Goal: Task Accomplishment & Management: Manage account settings

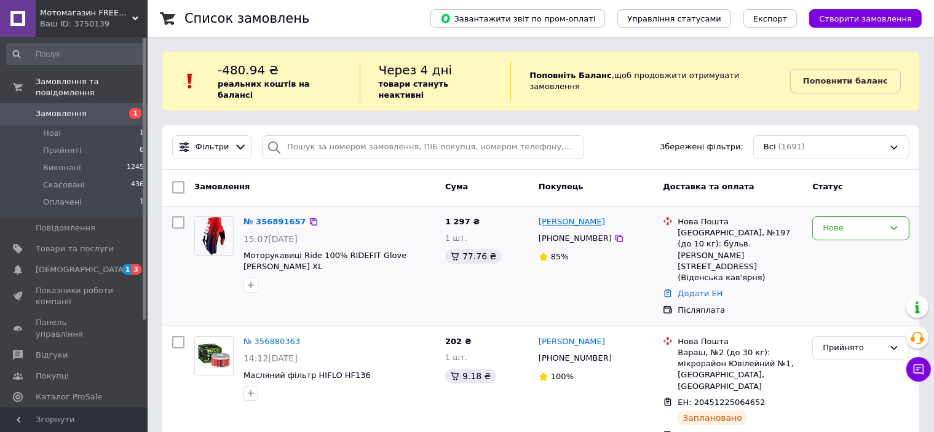
click at [598, 217] on link "[PERSON_NAME]" at bounding box center [572, 223] width 66 height 12
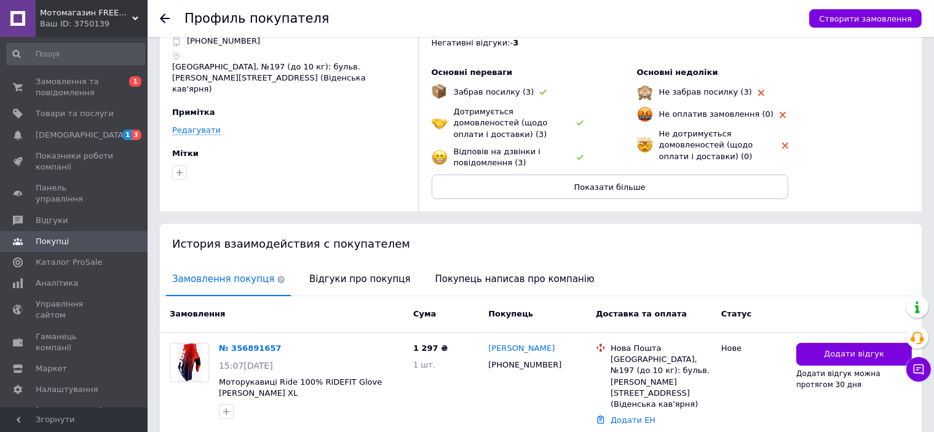
scroll to position [113, 0]
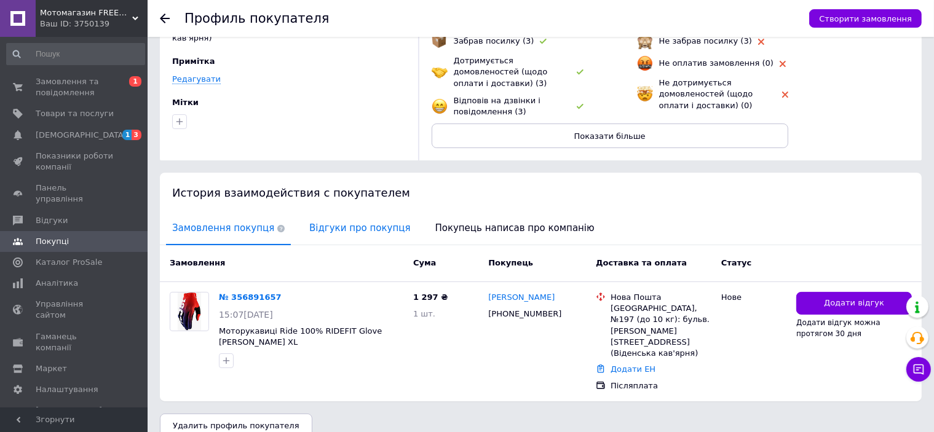
click at [346, 223] on span "Відгуки про покупця" at bounding box center [359, 228] width 113 height 31
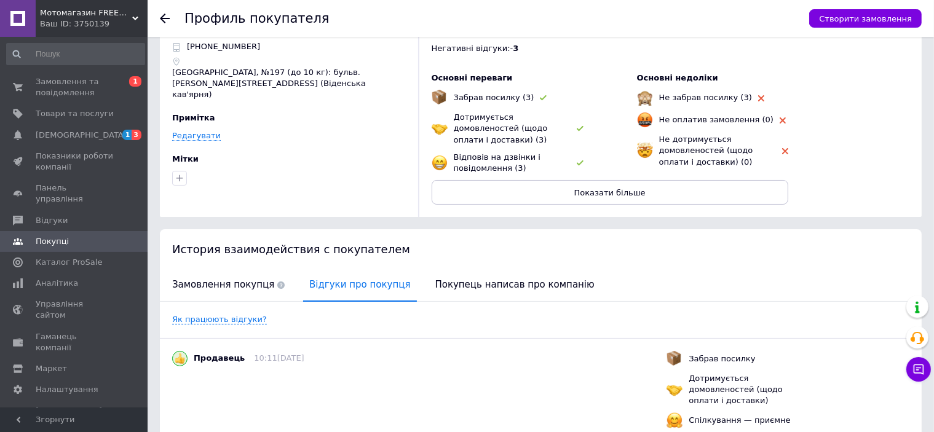
scroll to position [0, 0]
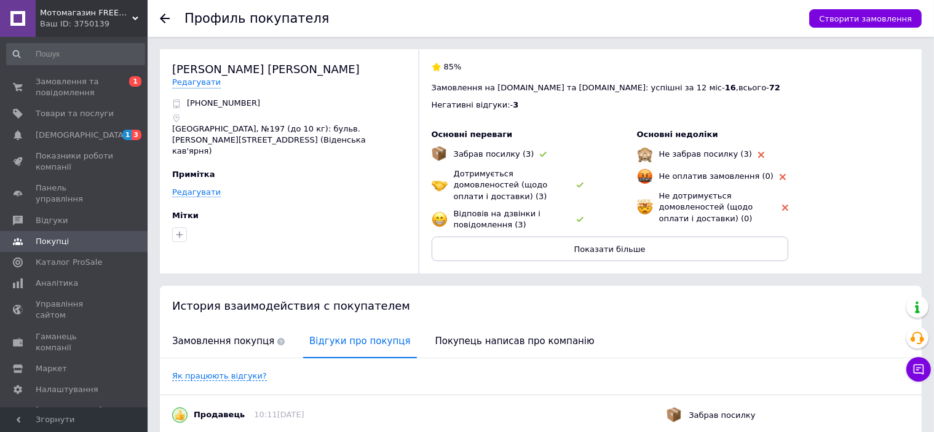
click at [162, 23] on div at bounding box center [172, 18] width 25 height 37
click at [165, 19] on use at bounding box center [165, 19] width 10 height 10
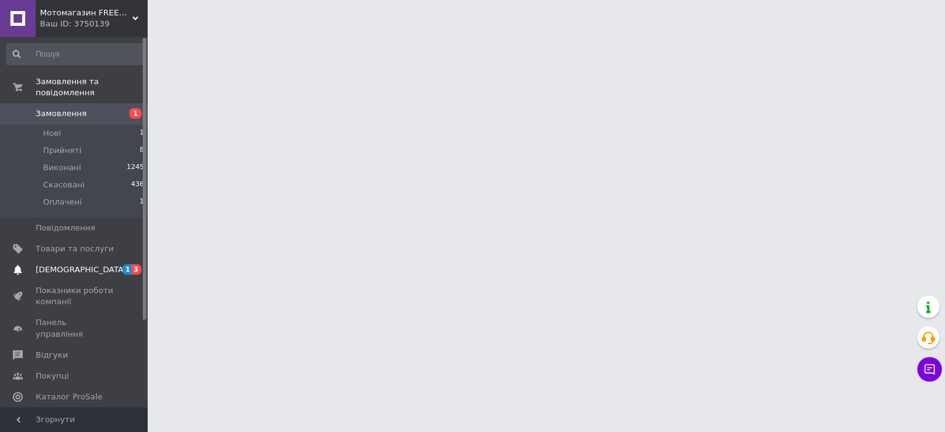
click at [63, 264] on span "[DEMOGRAPHIC_DATA]" at bounding box center [81, 269] width 91 height 11
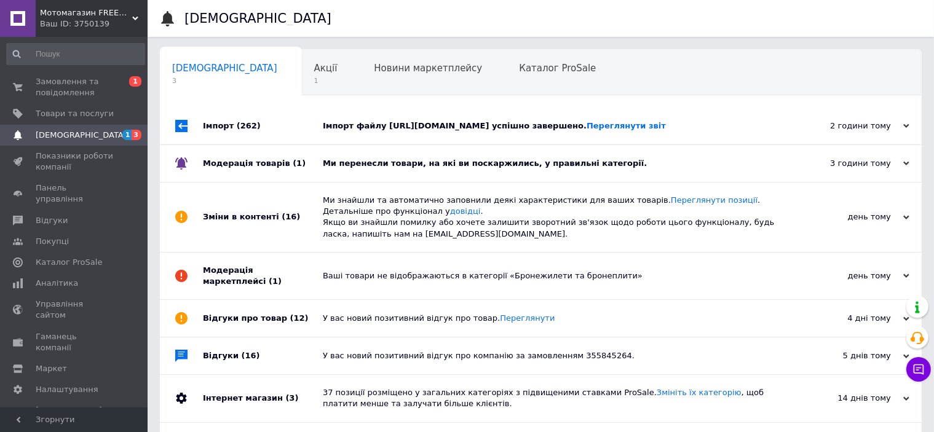
click at [906, 162] on div "3 години тому" at bounding box center [848, 163] width 123 height 11
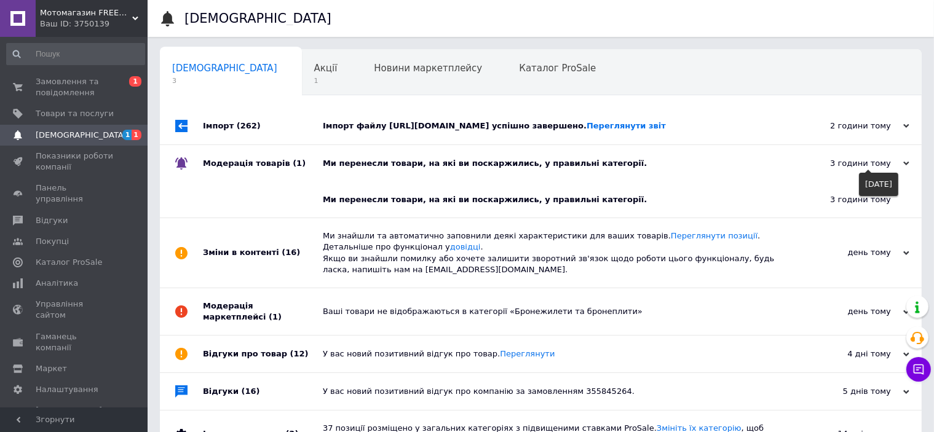
click at [904, 167] on icon at bounding box center [907, 164] width 6 height 6
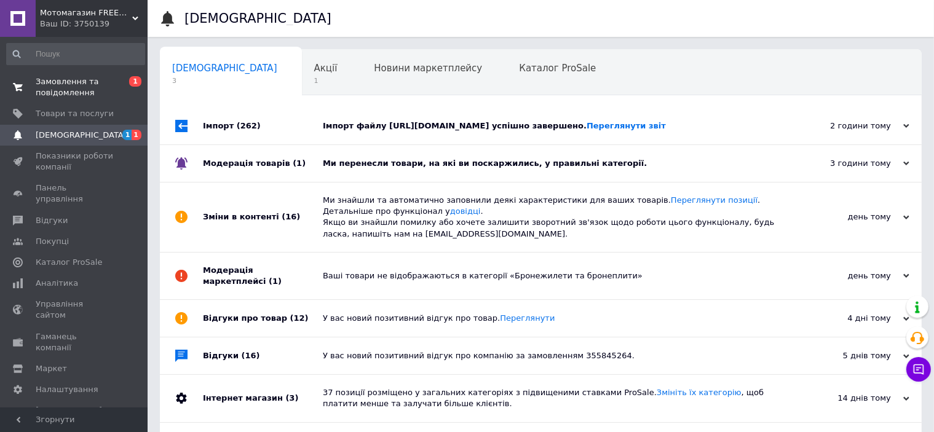
click at [47, 92] on span "Замовлення та повідомлення" at bounding box center [75, 87] width 78 height 22
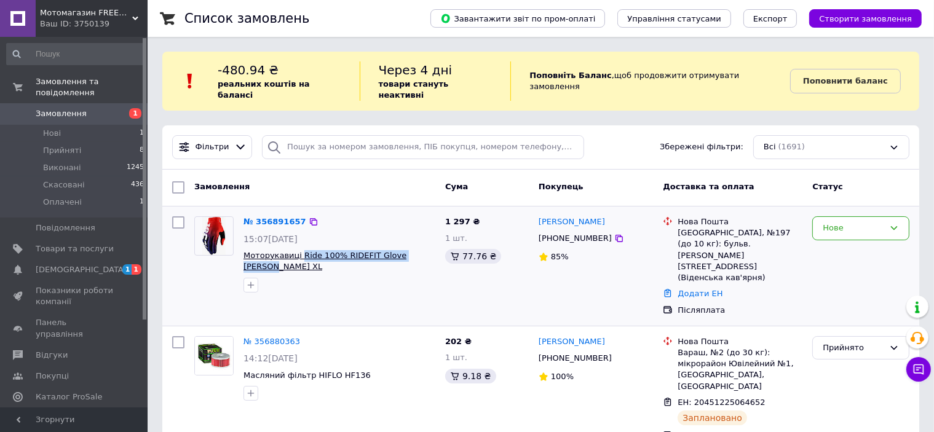
drag, startPoint x: 431, startPoint y: 245, endPoint x: 298, endPoint y: 243, distance: 133.5
click at [298, 250] on span "Моторукавиці Ride 100% RIDEFIT Glove [PERSON_NAME] XL" at bounding box center [340, 261] width 192 height 23
copy span "Ride 100% RIDEFIT Glove [PERSON_NAME] XL"
click at [419, 288] on div "№ 356891657 15:07[DATE] Моторукавиці Ride 100% RIDEFIT Glove [PERSON_NAME] XL 1…" at bounding box center [540, 266] width 757 height 119
drag, startPoint x: 427, startPoint y: 248, endPoint x: 244, endPoint y: 238, distance: 183.6
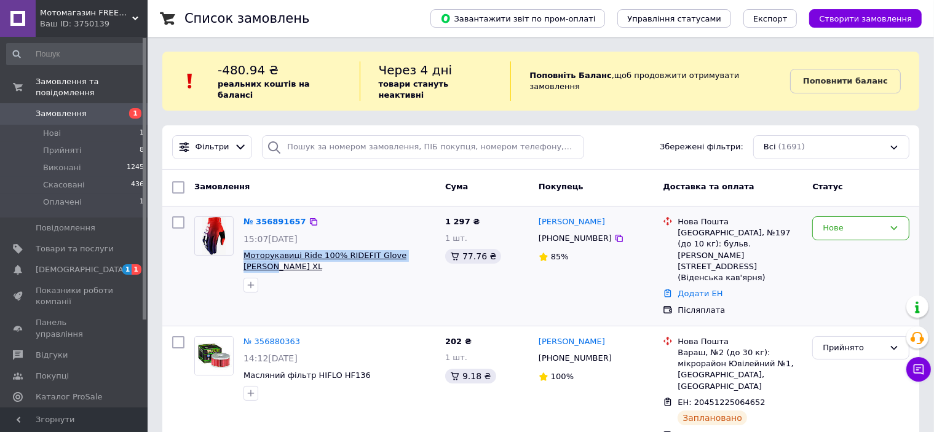
click at [244, 250] on span "Моторукавиці Ride 100% RIDEFIT Glove [PERSON_NAME] XL" at bounding box center [340, 261] width 192 height 23
copy span "Моторукавиці Ride 100% RIDEFIT Glove [PERSON_NAME] XL"
click at [614, 234] on icon at bounding box center [619, 239] width 10 height 10
drag, startPoint x: 621, startPoint y: 210, endPoint x: 576, endPoint y: 213, distance: 45.0
click at [576, 215] on div "[PERSON_NAME]" at bounding box center [596, 222] width 117 height 14
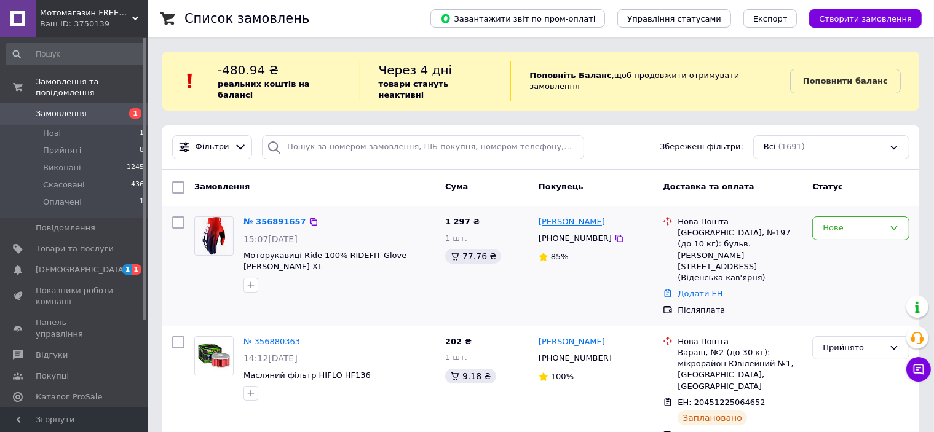
copy link "[PERSON_NAME]"
drag, startPoint x: 536, startPoint y: 204, endPoint x: 571, endPoint y: 217, distance: 36.8
click at [571, 217] on div "[PERSON_NAME] [PHONE_NUMBER] 85%" at bounding box center [596, 266] width 125 height 109
copy link "[PERSON_NAME]"
drag, startPoint x: 678, startPoint y: 222, endPoint x: 694, endPoint y: 224, distance: 16.1
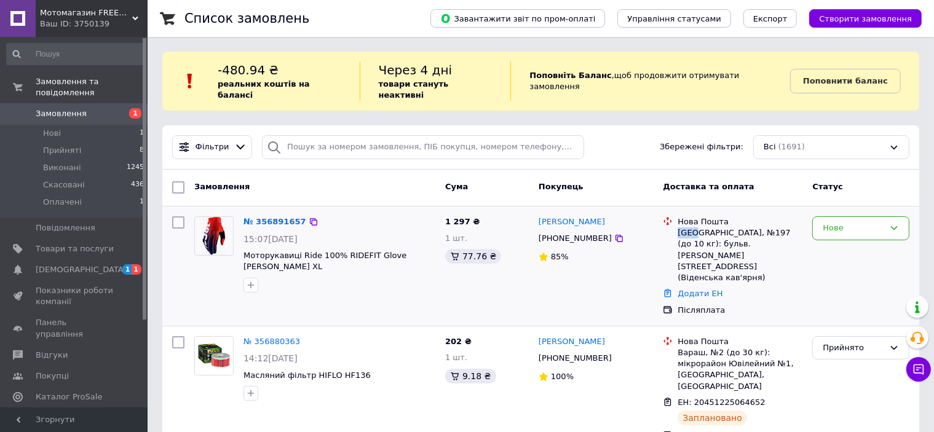
click at [694, 228] on div "[GEOGRAPHIC_DATA], №197 (до 10 кг): бульв. [PERSON_NAME][STREET_ADDRESS] (Віден…" at bounding box center [740, 256] width 125 height 56
copy div "[GEOGRAPHIC_DATA]"
click at [836, 222] on div "Нове" at bounding box center [854, 228] width 62 height 13
click at [832, 245] on li "Прийнято" at bounding box center [861, 254] width 96 height 23
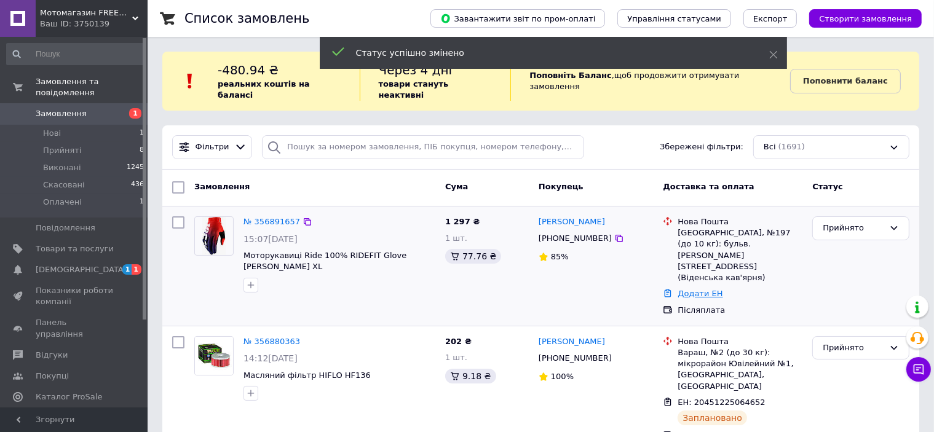
click at [703, 289] on link "Додати ЕН" at bounding box center [700, 293] width 45 height 9
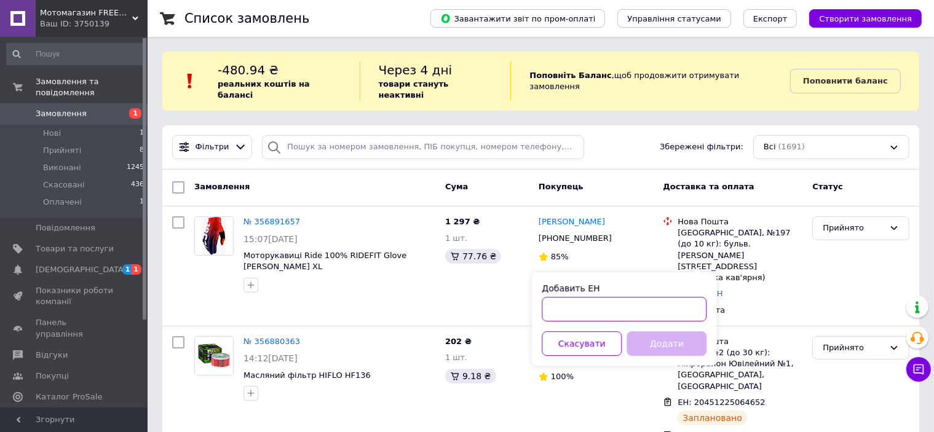
click at [598, 312] on input "Добавить ЕН" at bounding box center [624, 309] width 165 height 25
paste input "20451225142618"
type input "20451225142618"
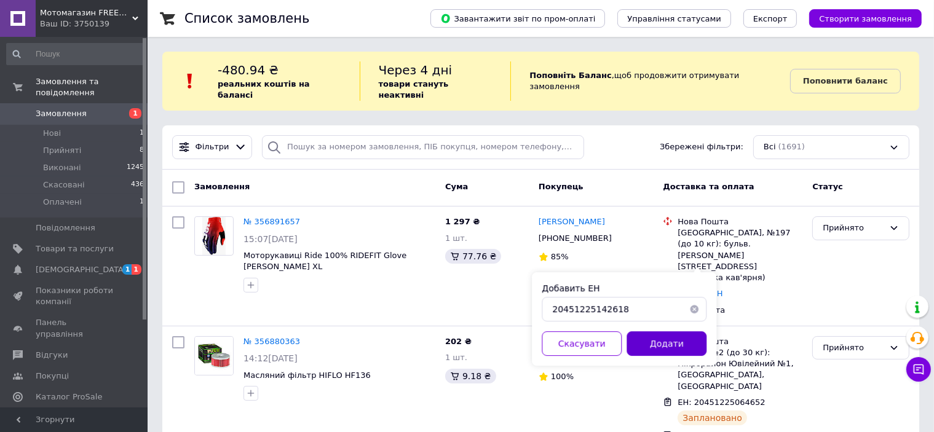
click at [662, 343] on button "Додати" at bounding box center [667, 344] width 80 height 25
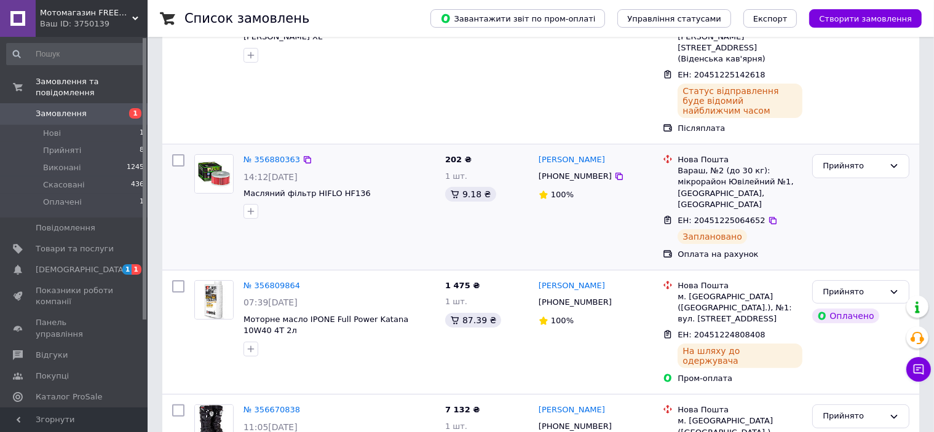
scroll to position [369, 0]
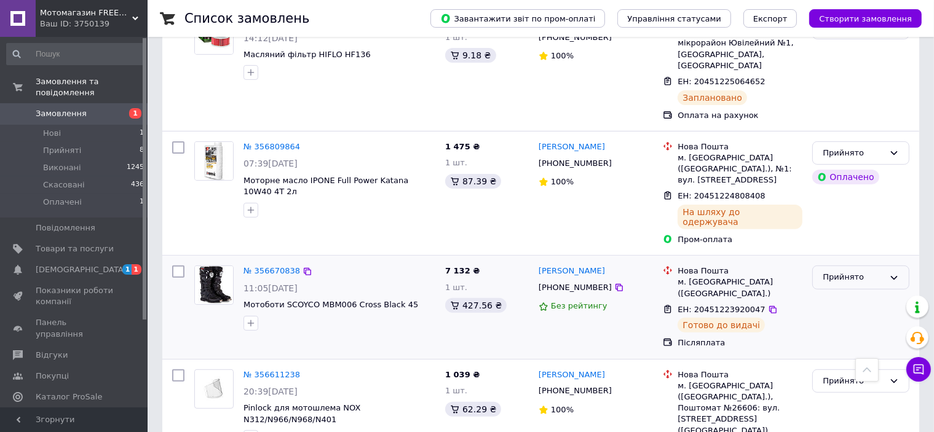
click at [863, 271] on div "Прийнято" at bounding box center [854, 277] width 62 height 13
click at [859, 292] on li "Виконано" at bounding box center [861, 303] width 96 height 23
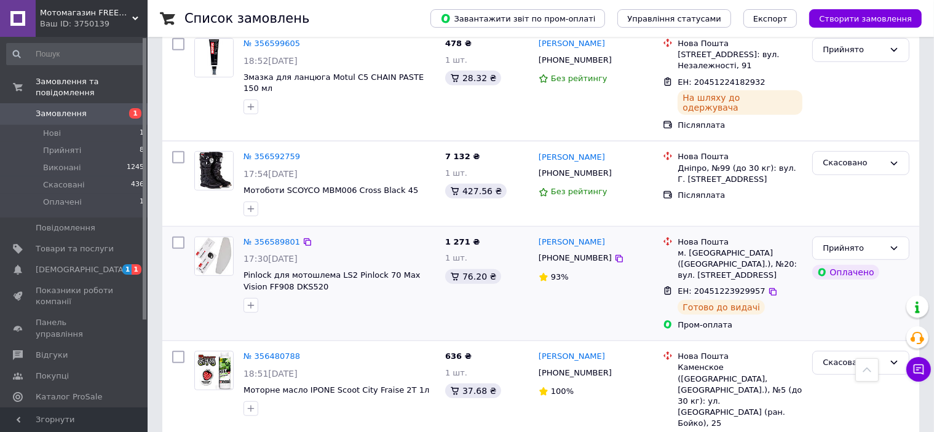
scroll to position [984, 0]
